Goal: Information Seeking & Learning: Learn about a topic

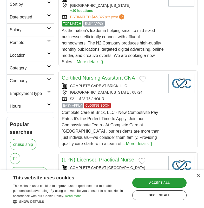
scroll to position [26, 0]
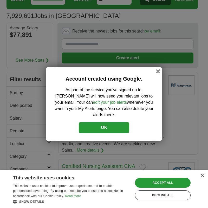
click at [91, 122] on button "OK" at bounding box center [104, 127] width 50 height 11
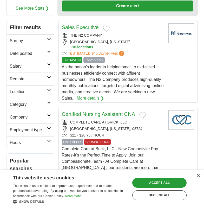
scroll to position [0, 0]
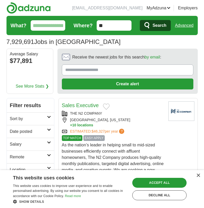
click at [124, 27] on input "**" at bounding box center [114, 25] width 35 height 10
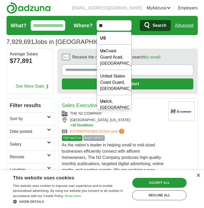
type input "*"
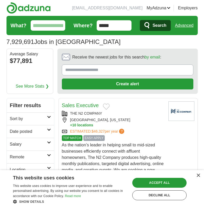
type input "*****"
click at [166, 23] on span "Search" at bounding box center [160, 25] width 14 height 10
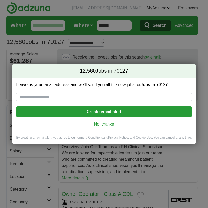
click at [106, 126] on link "No, thanks" at bounding box center [103, 124] width 167 height 6
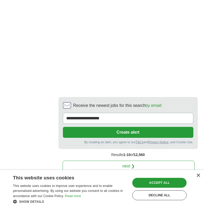
scroll to position [1283, 0]
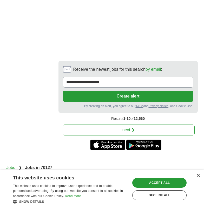
click at [148, 124] on link "next ❯" at bounding box center [129, 129] width 132 height 11
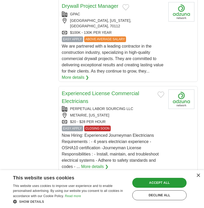
scroll to position [494, 0]
